Goal: Information Seeking & Learning: Learn about a topic

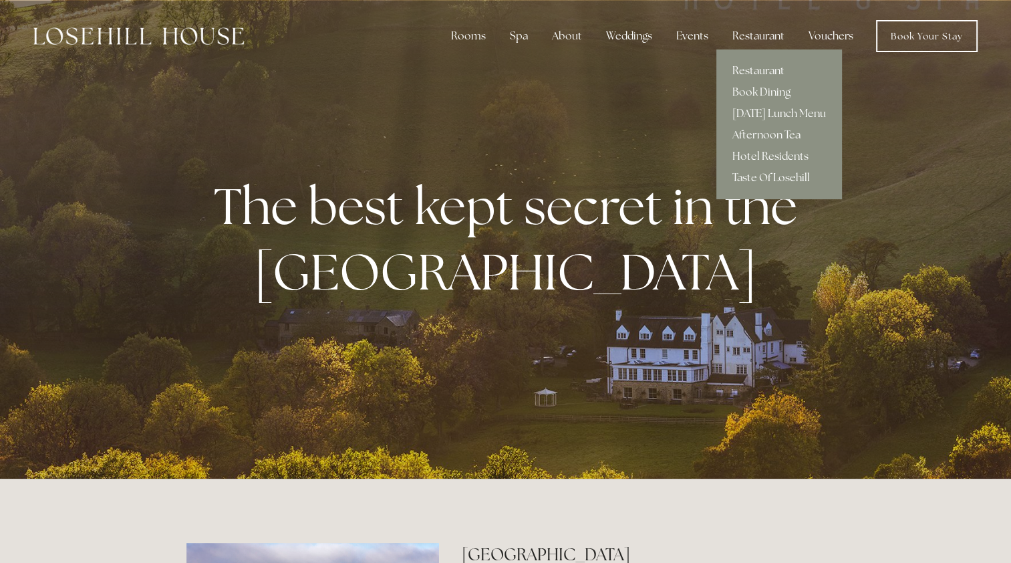
click at [770, 68] on link "Restaurant" at bounding box center [780, 70] width 126 height 21
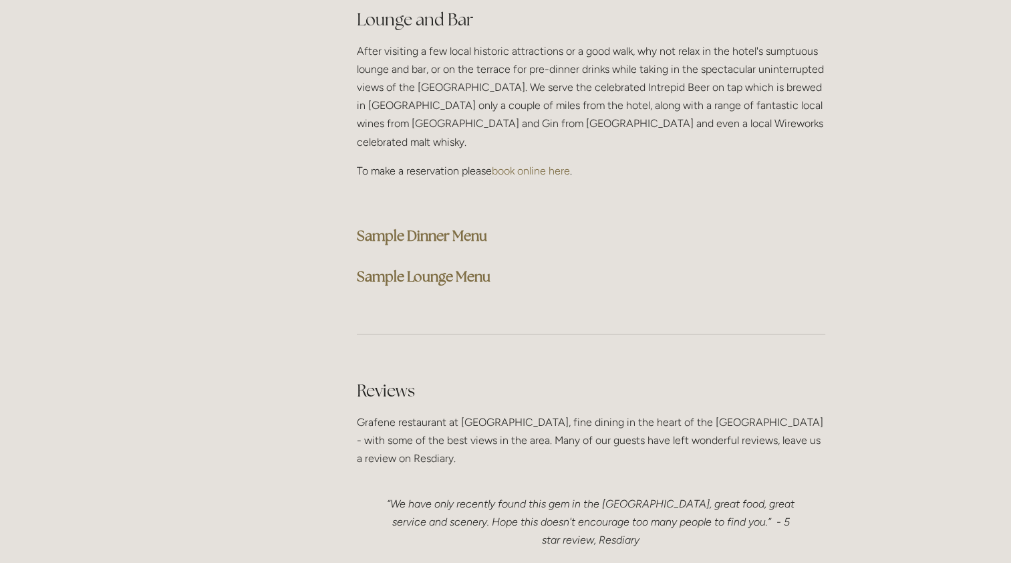
scroll to position [3276, 0]
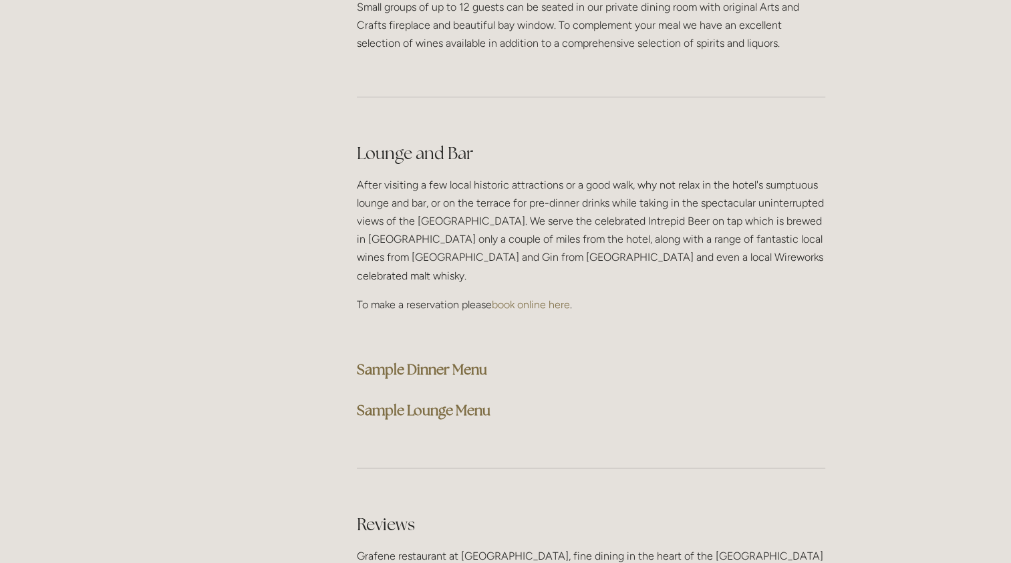
click at [444, 401] on strong "Sample Lounge Menu" at bounding box center [424, 410] width 134 height 18
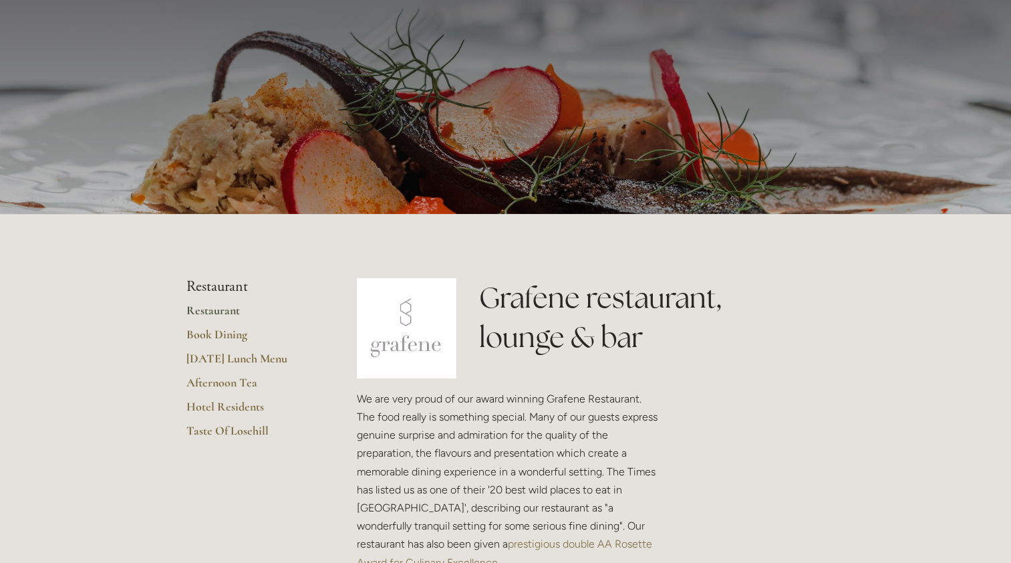
scroll to position [0, 0]
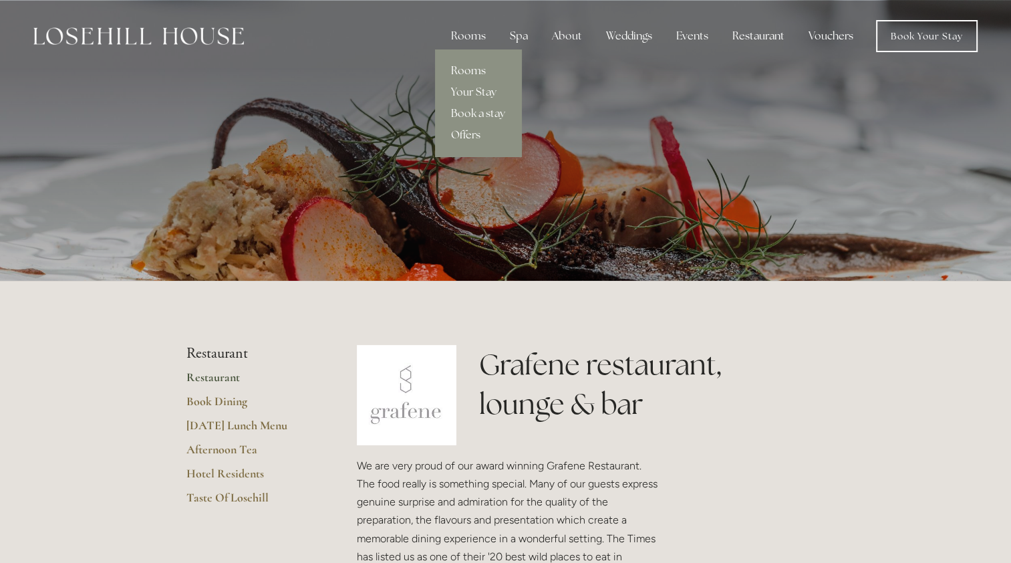
click at [476, 66] on link "Rooms" at bounding box center [478, 70] width 86 height 21
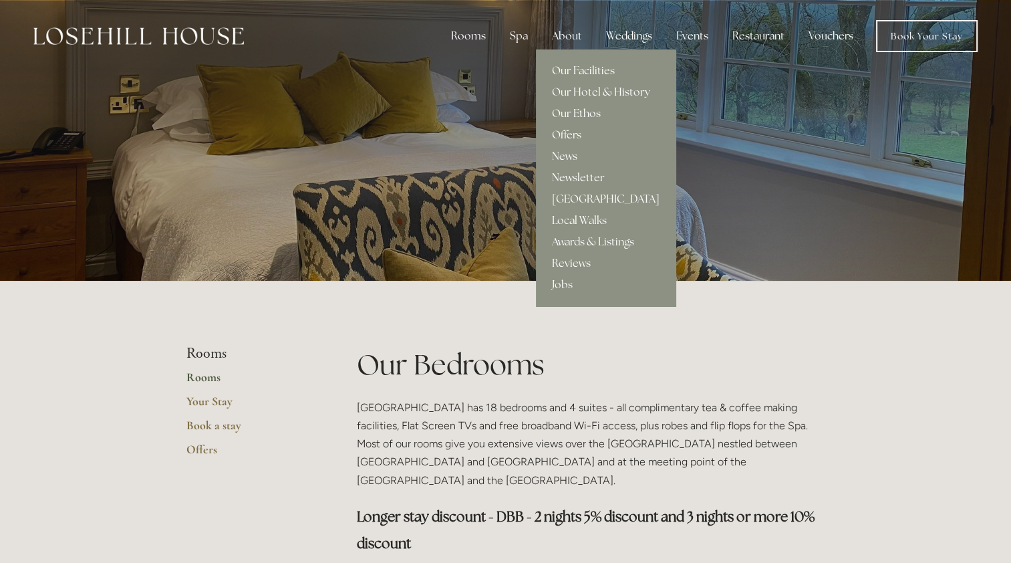
click at [607, 69] on link "Our Facilities" at bounding box center [606, 70] width 140 height 21
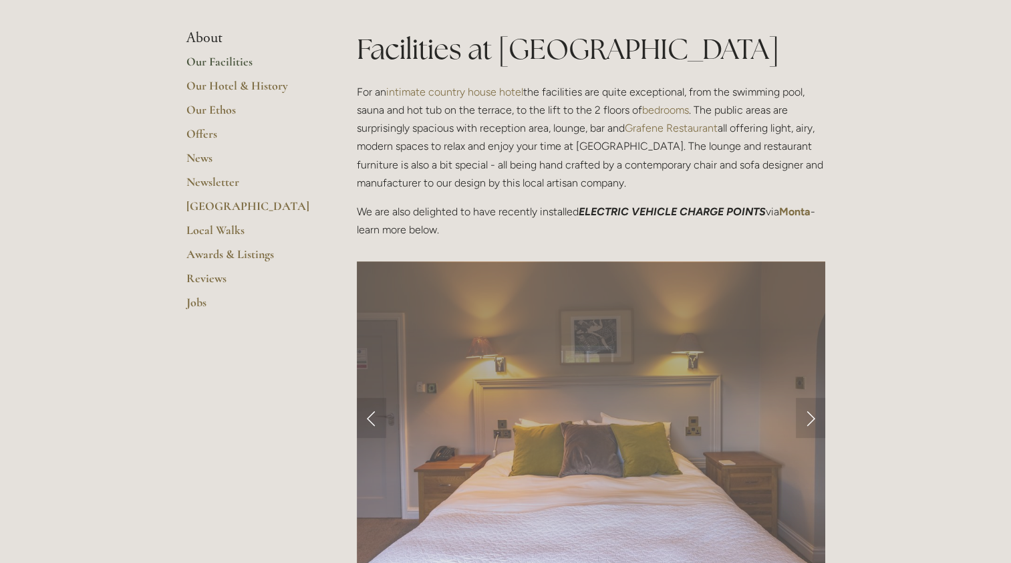
scroll to position [468, 0]
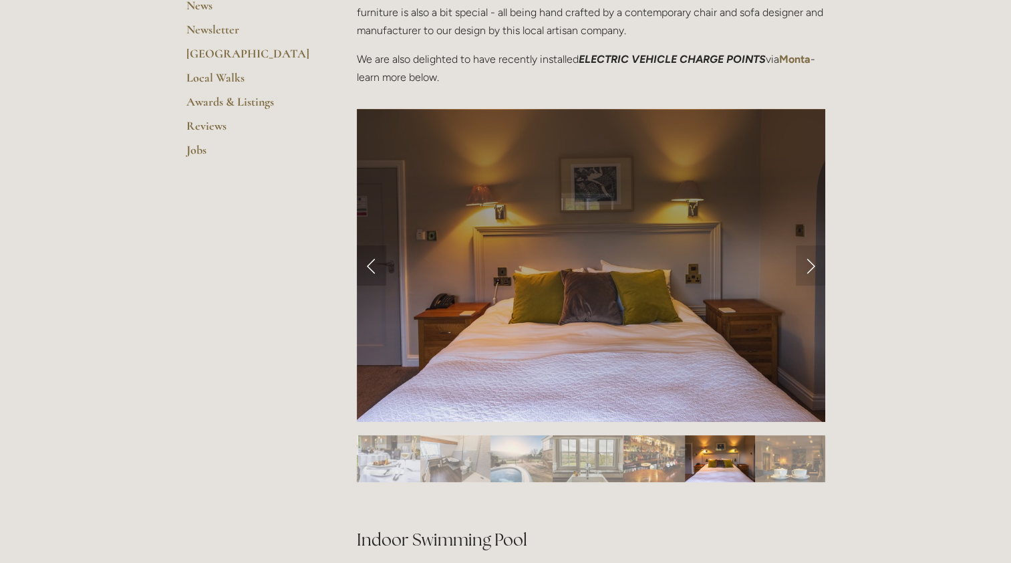
click at [369, 271] on link "Previous Slide" at bounding box center [371, 265] width 29 height 40
click at [374, 263] on link "Previous Slide" at bounding box center [371, 265] width 29 height 40
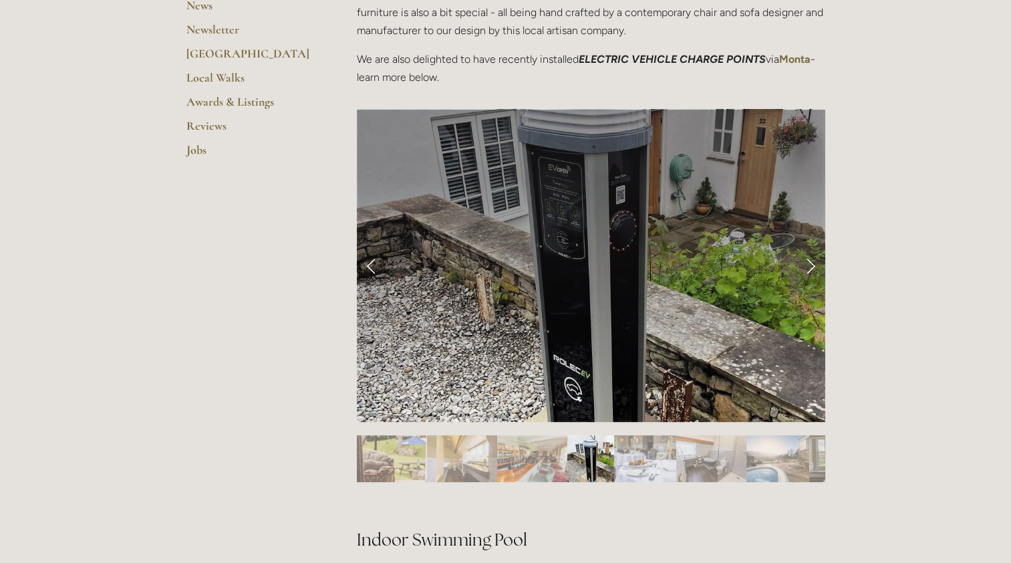
click at [374, 269] on link "Previous Slide" at bounding box center [371, 265] width 29 height 40
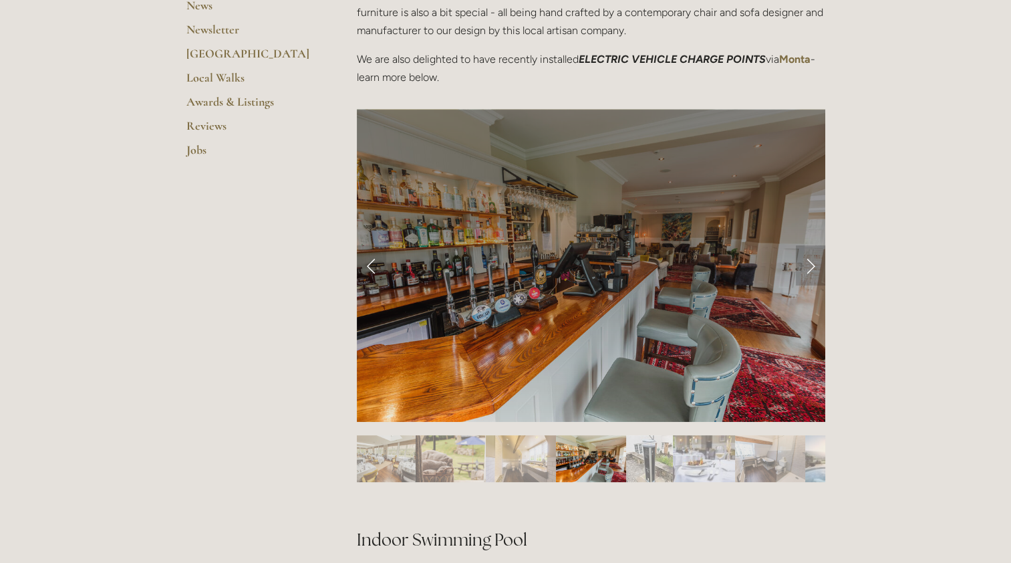
click at [812, 269] on link "Next Slide" at bounding box center [810, 265] width 29 height 40
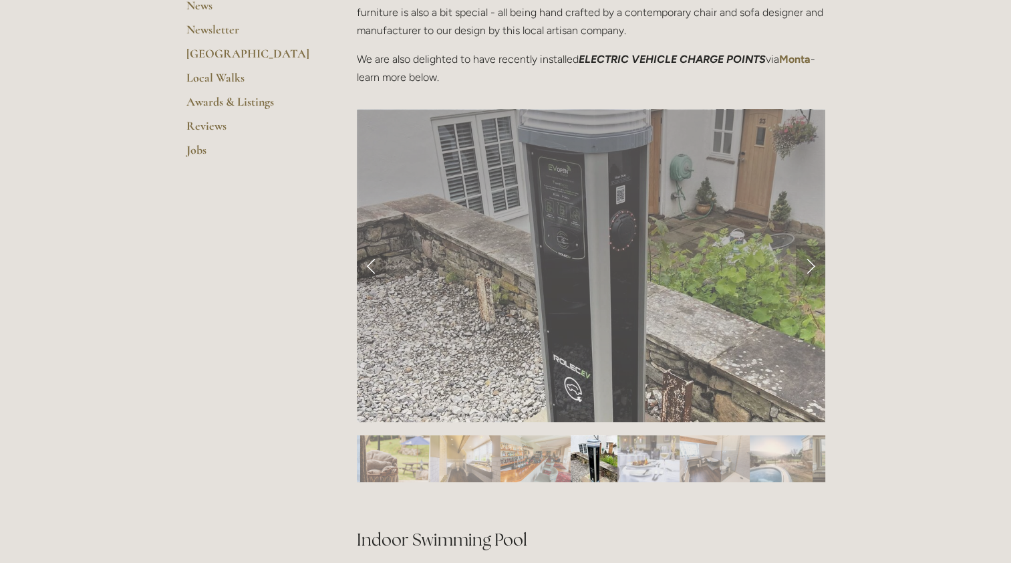
click at [812, 269] on link "Next Slide" at bounding box center [810, 265] width 29 height 40
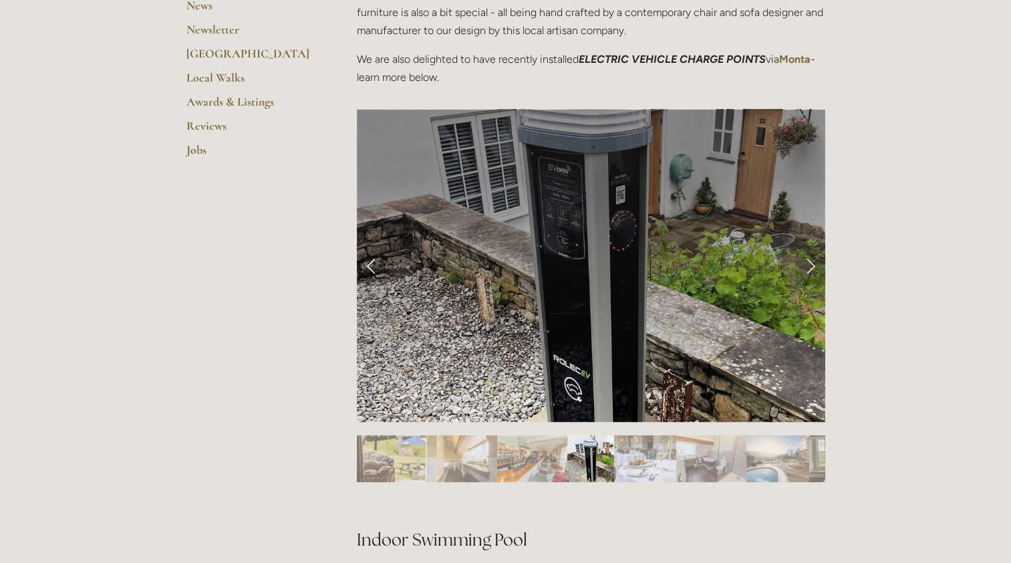
click at [812, 261] on link "Next Slide" at bounding box center [810, 265] width 29 height 40
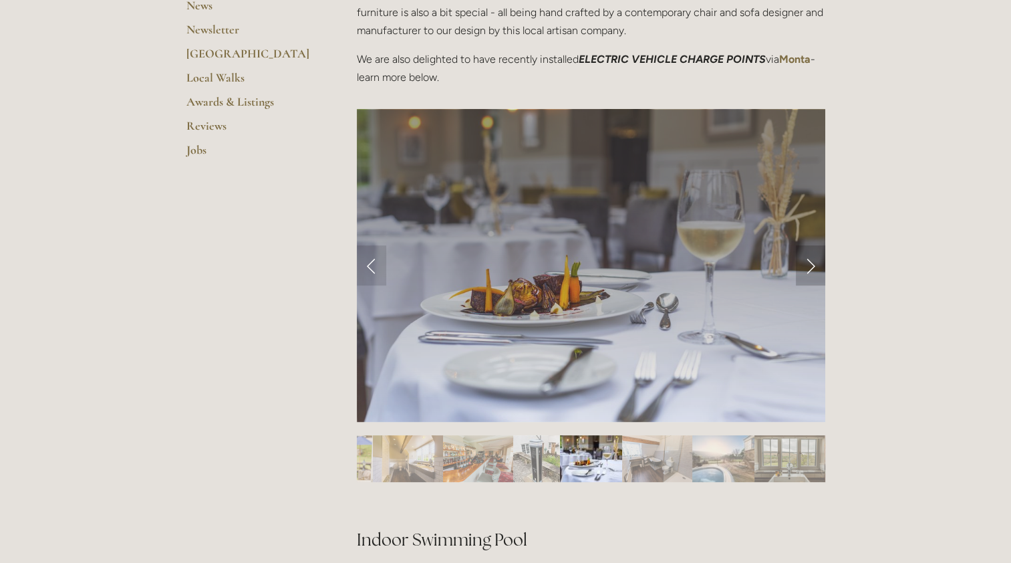
click at [811, 263] on link "Next Slide" at bounding box center [810, 265] width 29 height 40
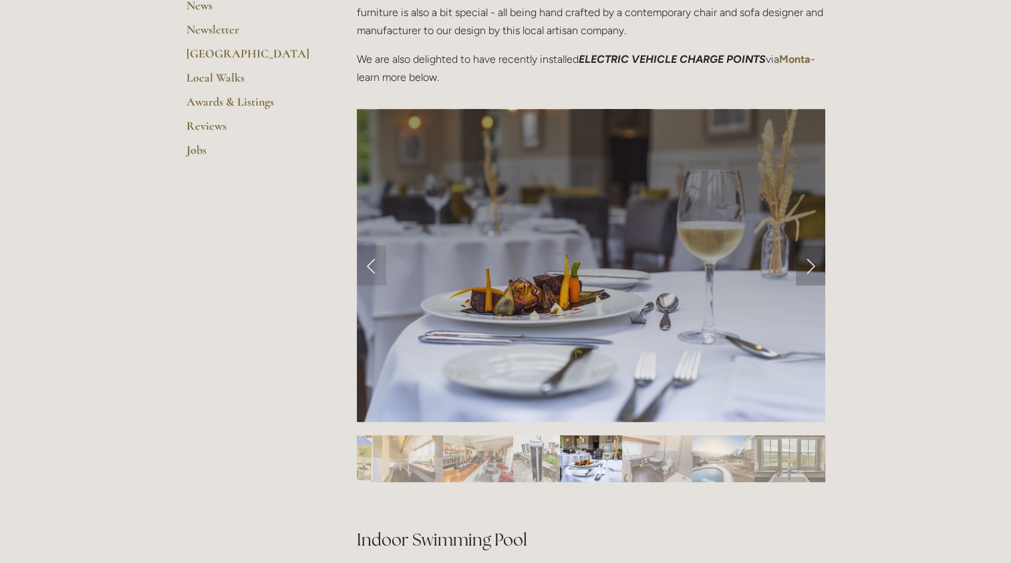
click at [811, 263] on link "Next Slide" at bounding box center [810, 265] width 29 height 40
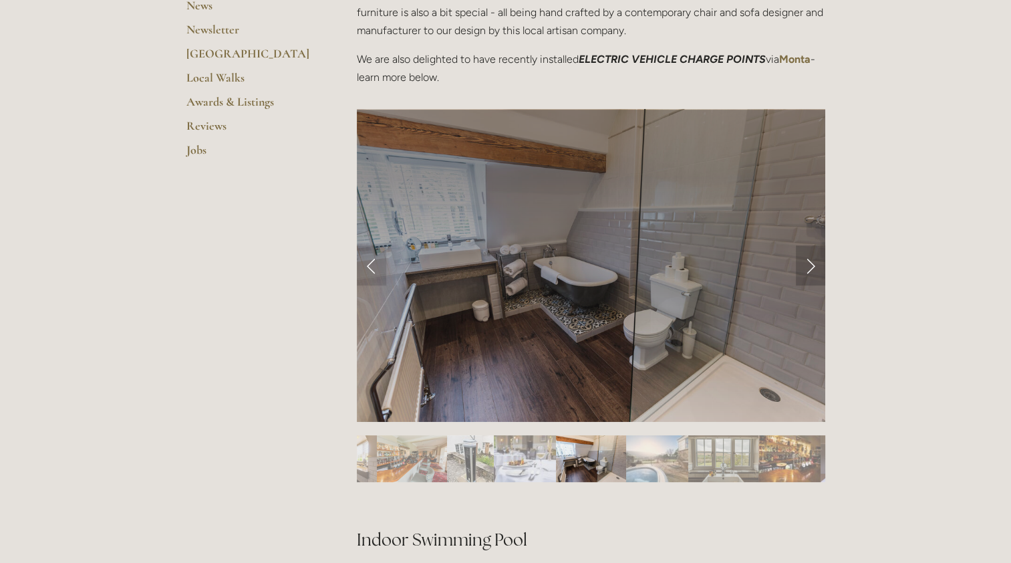
click at [811, 263] on link "Next Slide" at bounding box center [810, 265] width 29 height 40
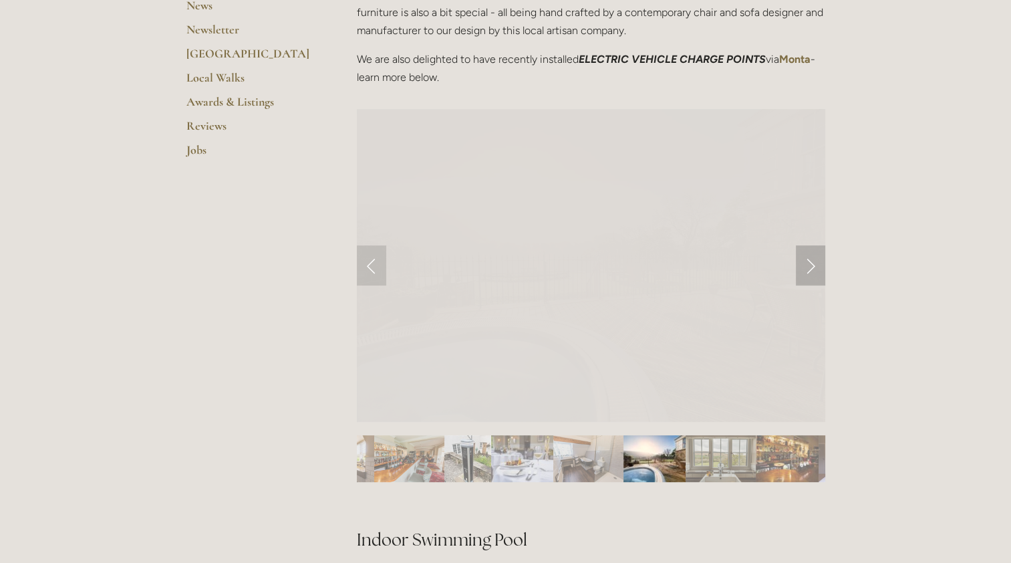
click at [811, 263] on link "Next Slide" at bounding box center [810, 265] width 29 height 40
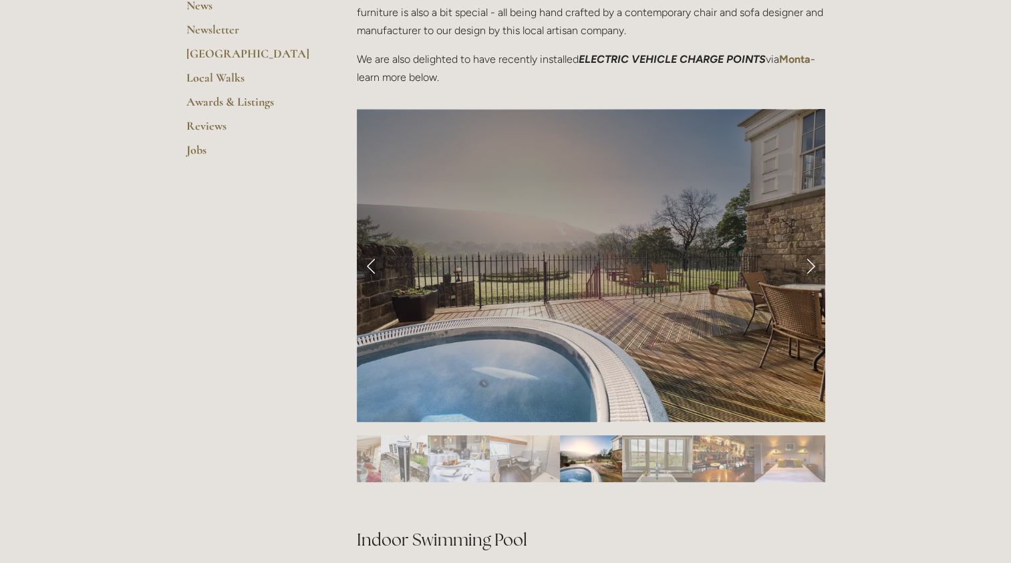
click at [812, 266] on link "Next Slide" at bounding box center [810, 265] width 29 height 40
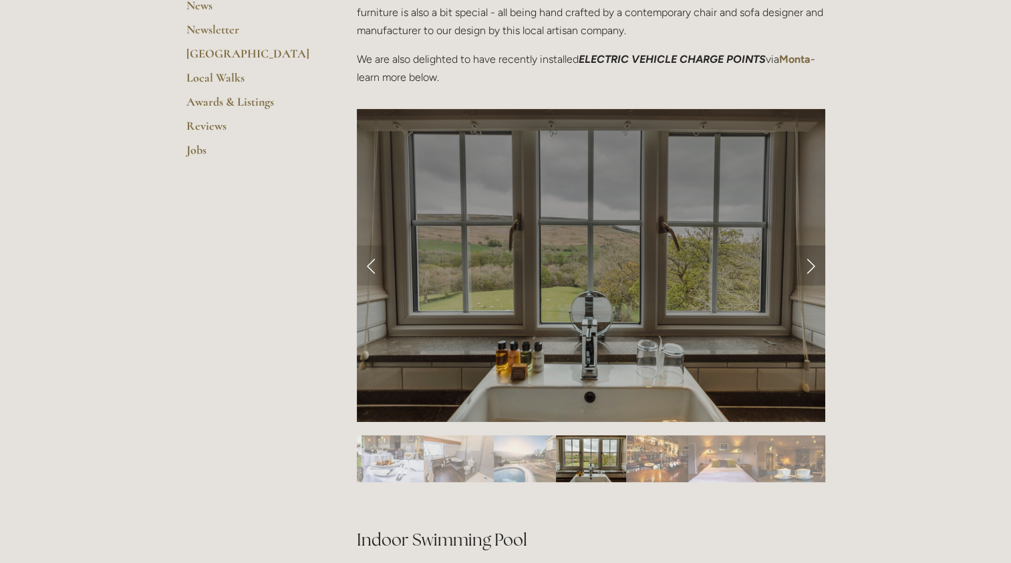
click at [812, 266] on link "Next Slide" at bounding box center [810, 265] width 29 height 40
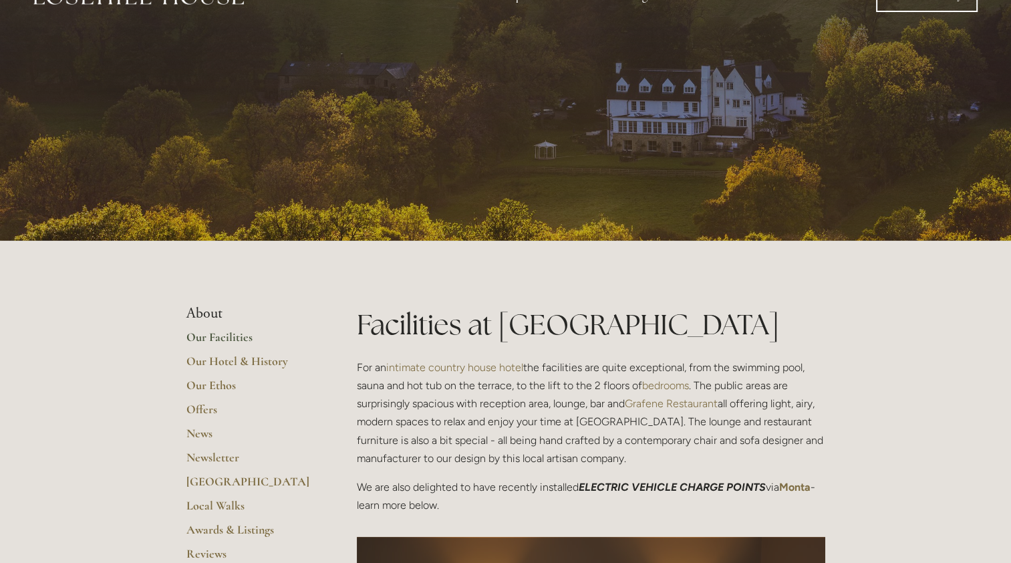
scroll to position [0, 0]
